Goal: Task Accomplishment & Management: Manage account settings

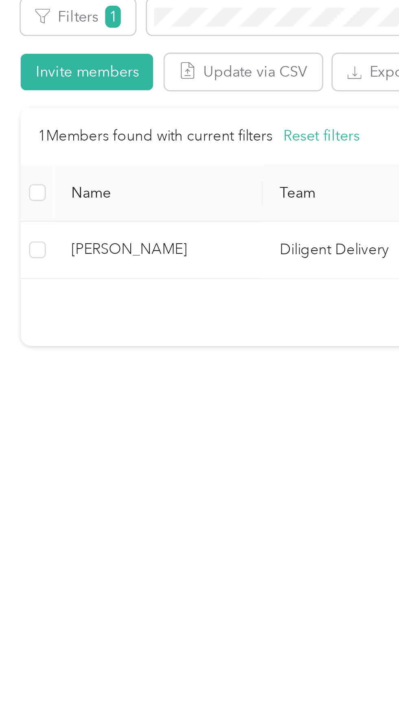
click at [112, 272] on span "[PERSON_NAME]" at bounding box center [88, 272] width 68 height 9
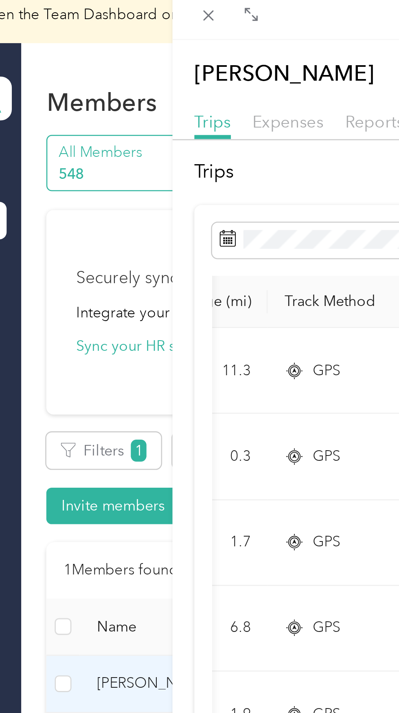
scroll to position [0, 112]
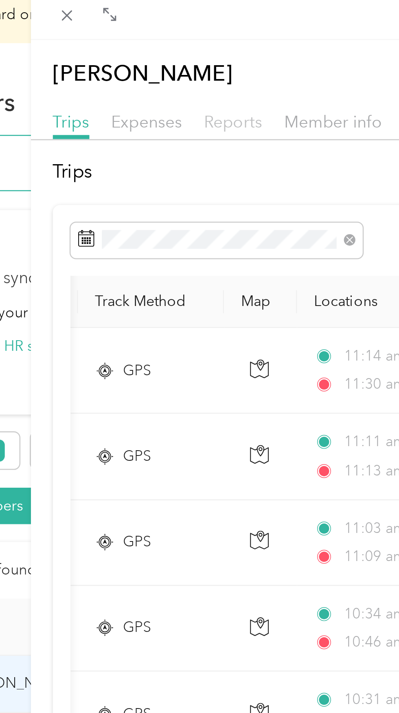
click at [166, 55] on span "Reports" at bounding box center [162, 54] width 23 height 8
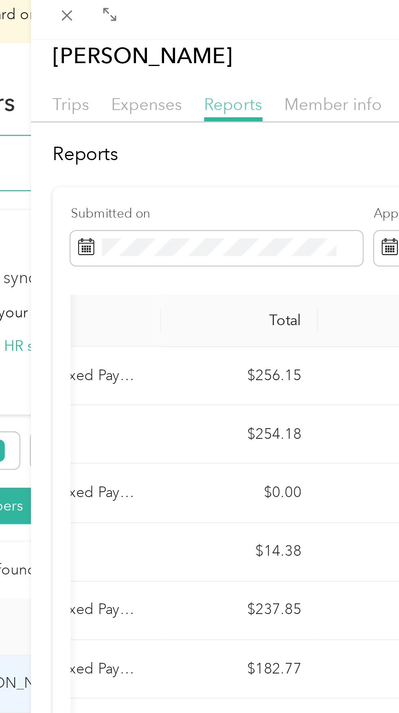
scroll to position [0, 55]
